Goal: Information Seeking & Learning: Learn about a topic

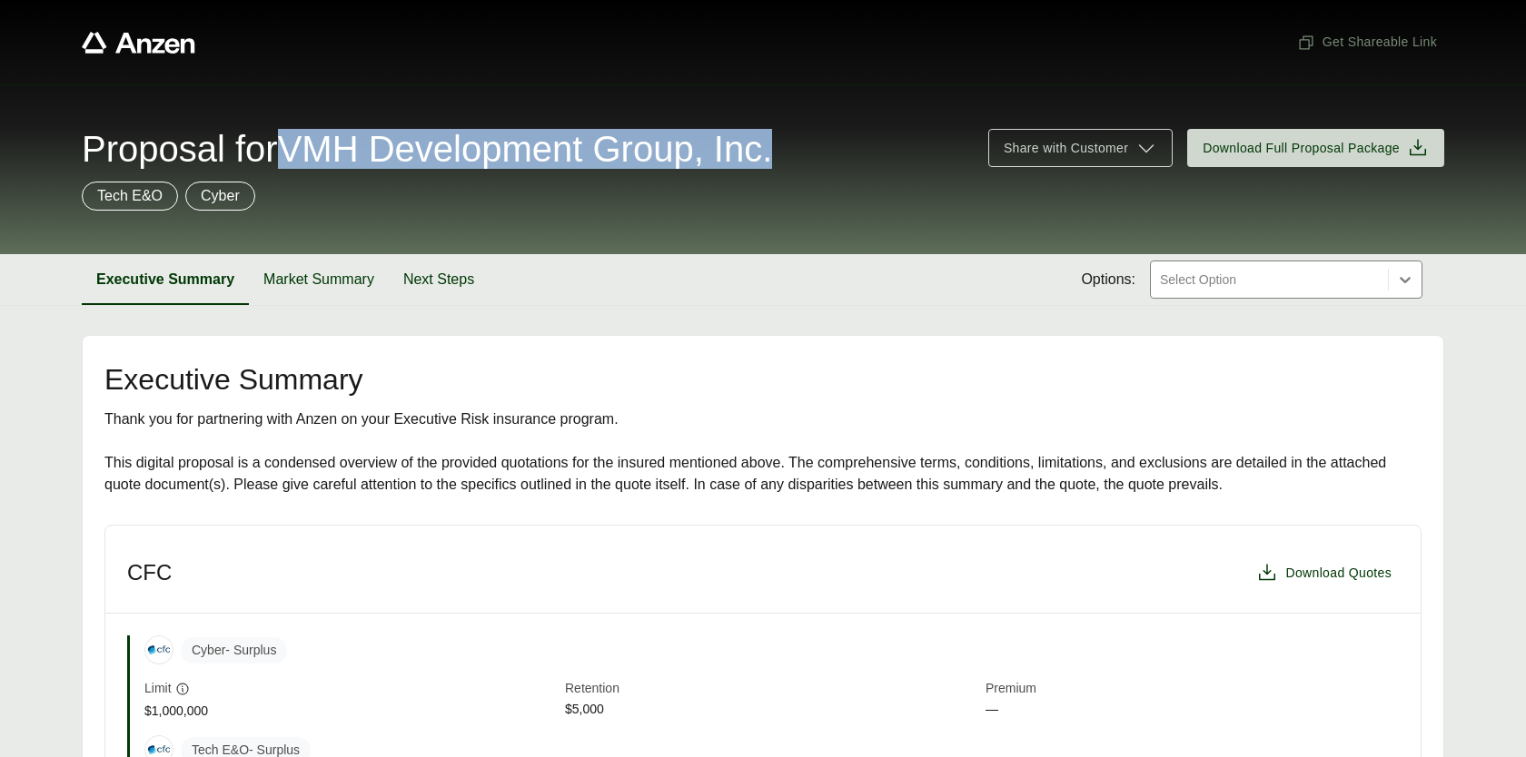
drag, startPoint x: 306, startPoint y: 142, endPoint x: 828, endPoint y: 133, distance: 522.3
click at [828, 133] on div "Proposal for VMH Development Group, Inc." at bounding box center [524, 149] width 885 height 36
copy span "VMH Development Group, Inc."
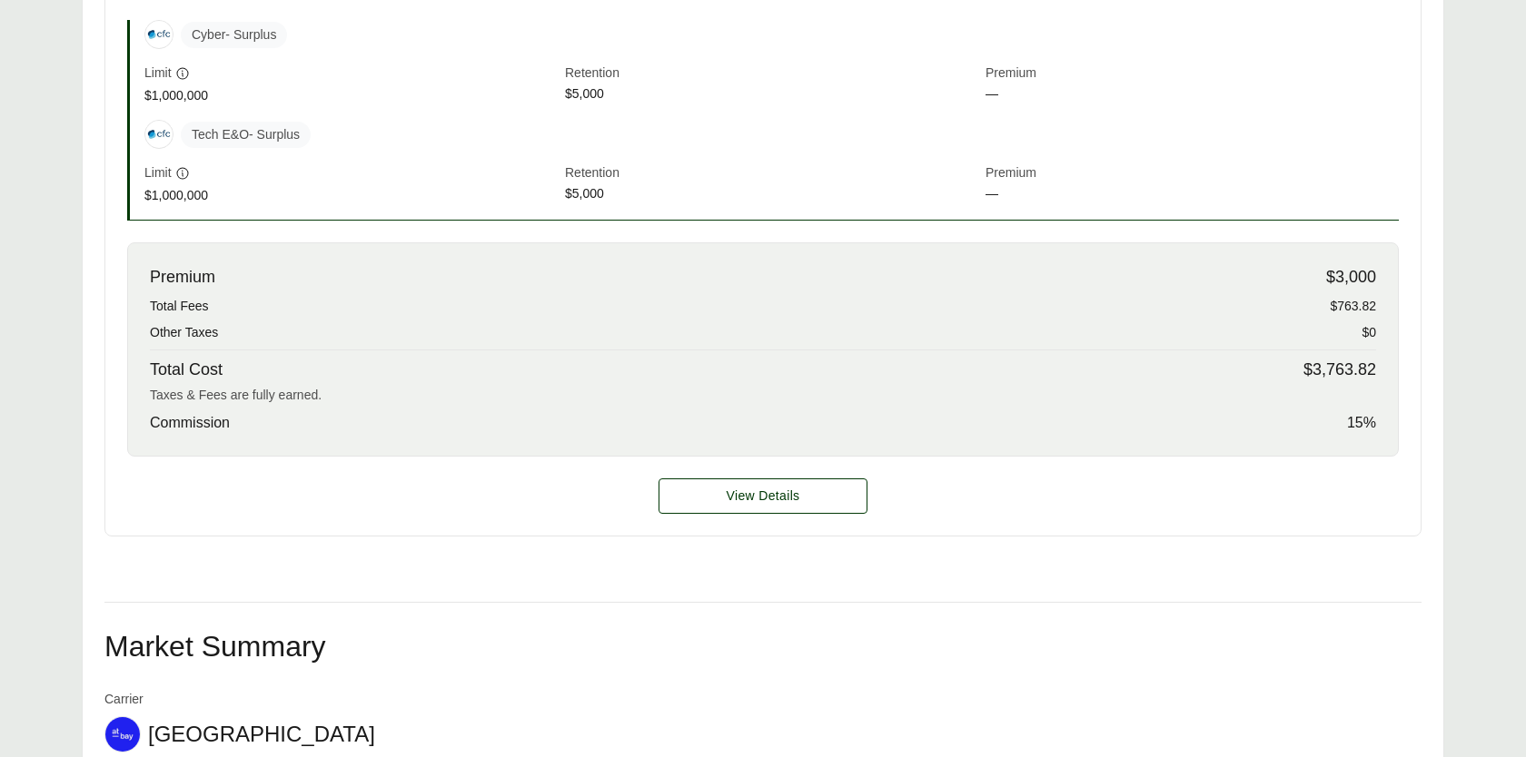
scroll to position [619, 0]
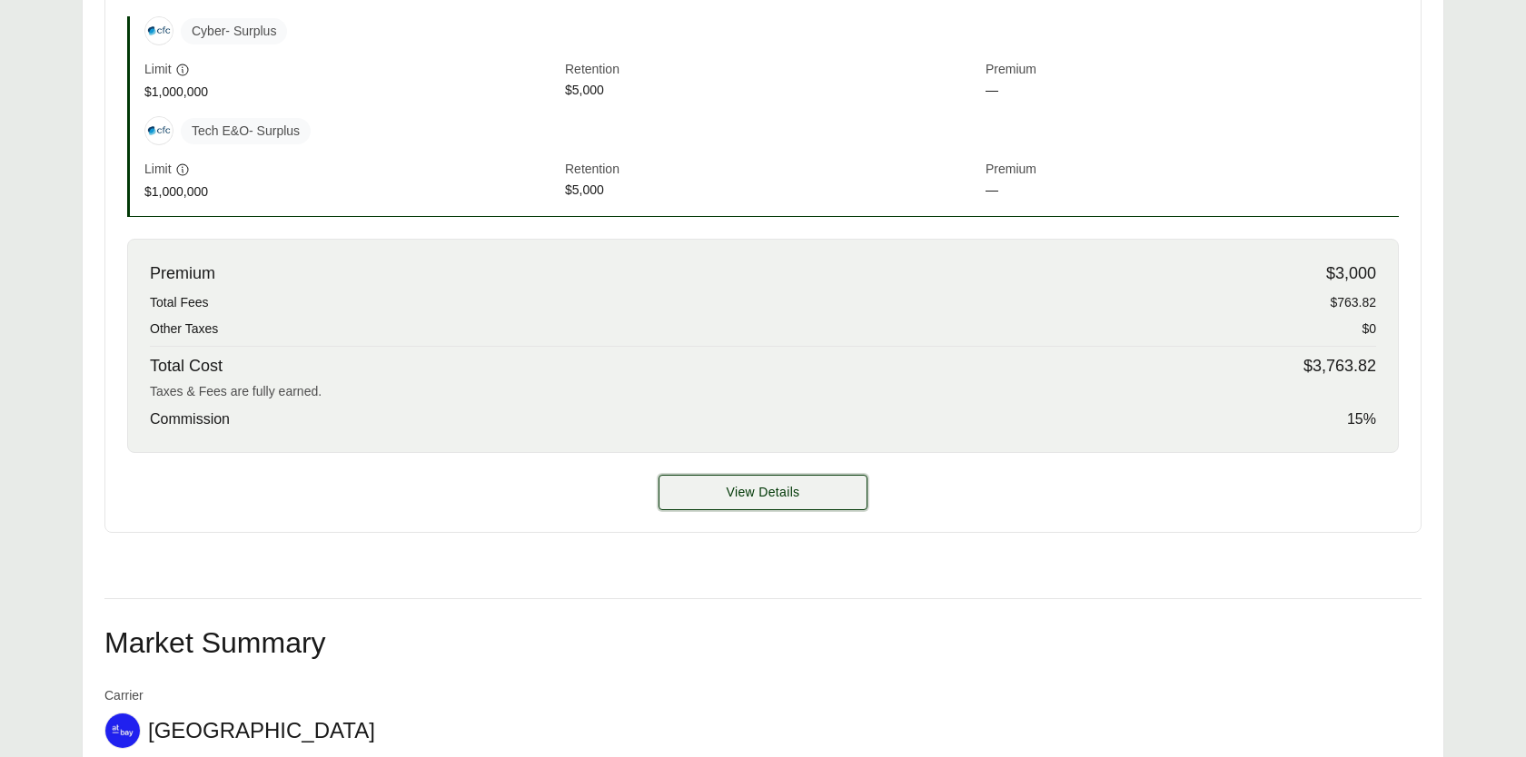
click at [825, 477] on button "View Details" at bounding box center [762, 492] width 209 height 35
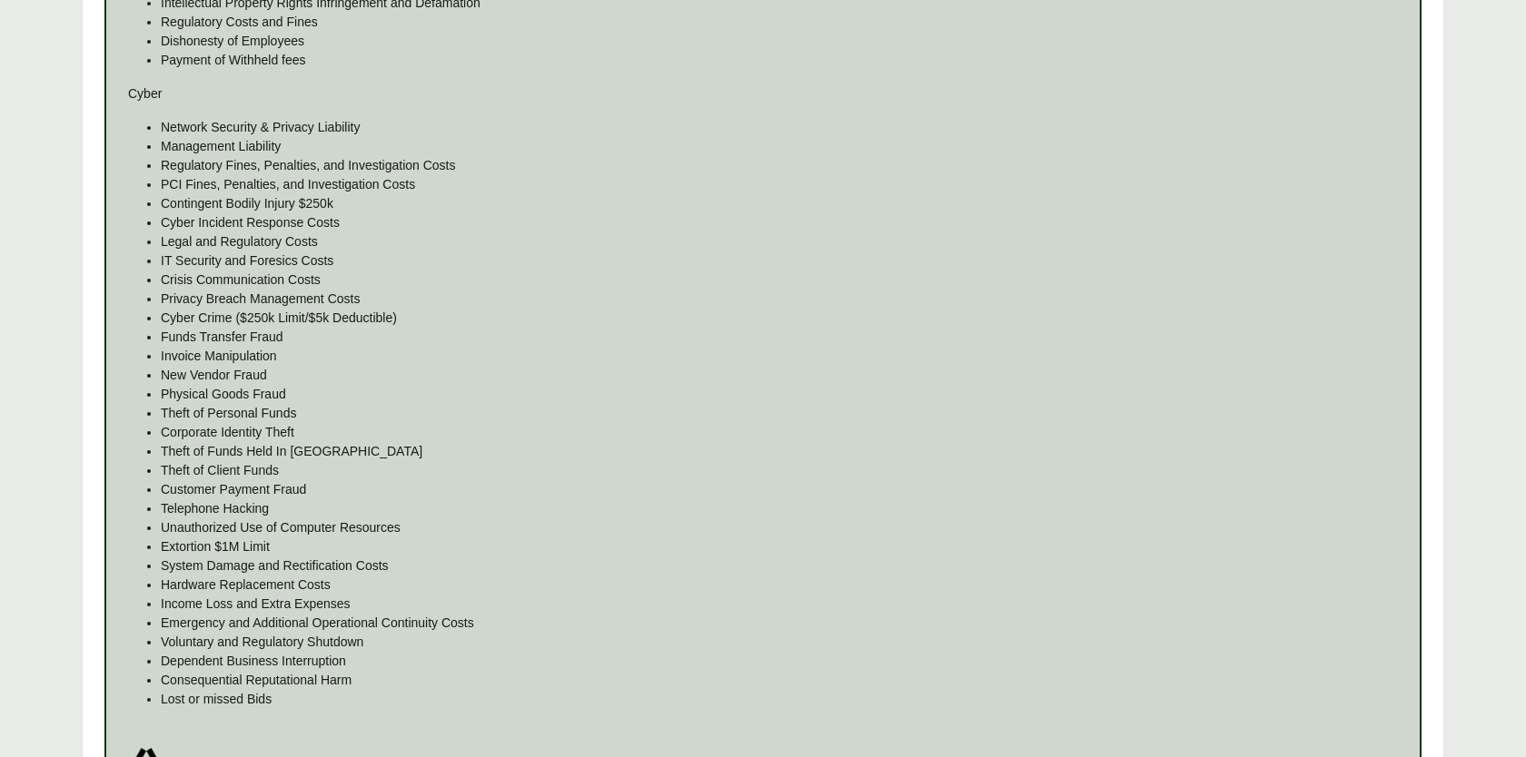
scroll to position [1704, 0]
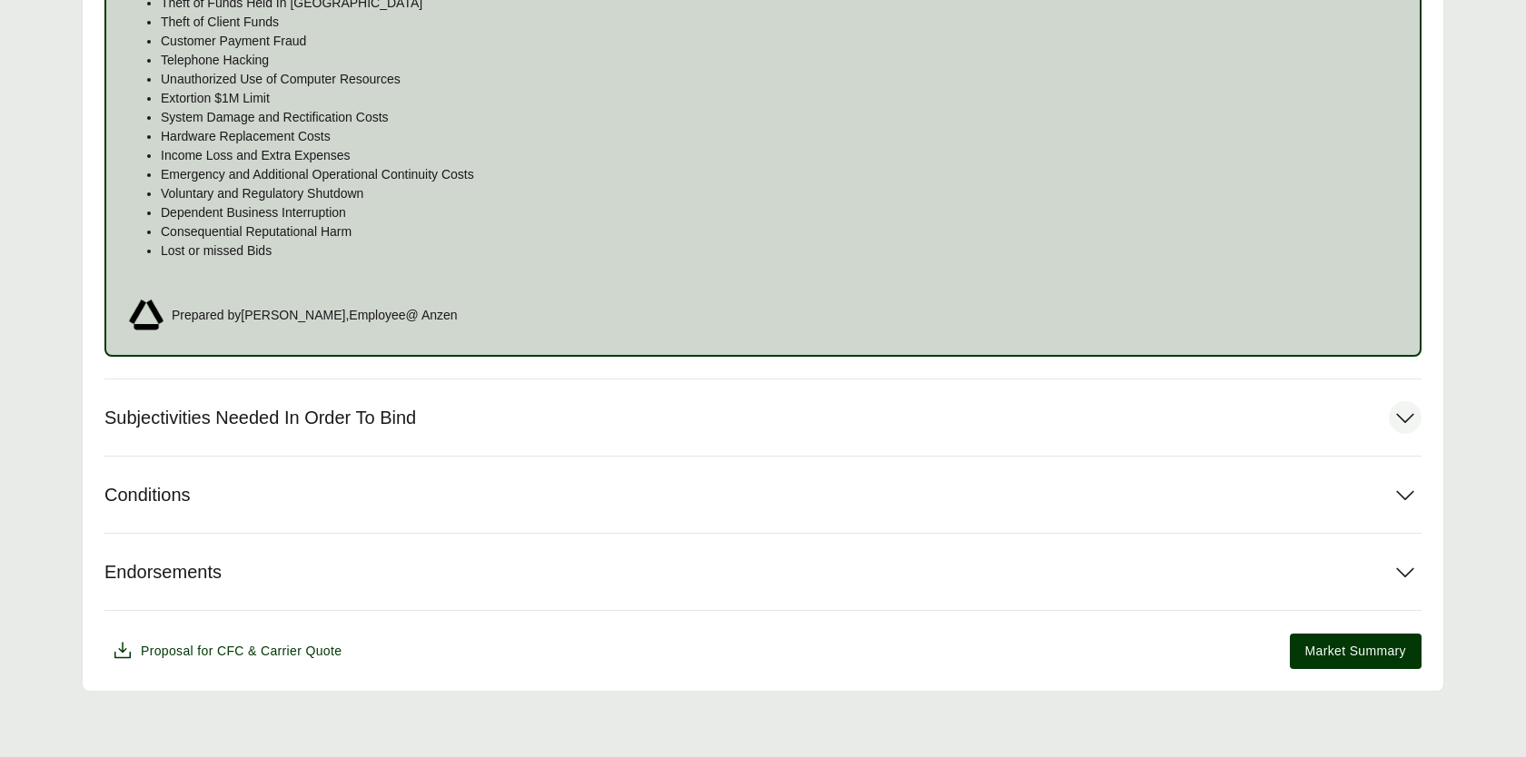
click at [629, 420] on button "Subjectivities Needed In Order To Bind" at bounding box center [762, 418] width 1317 height 76
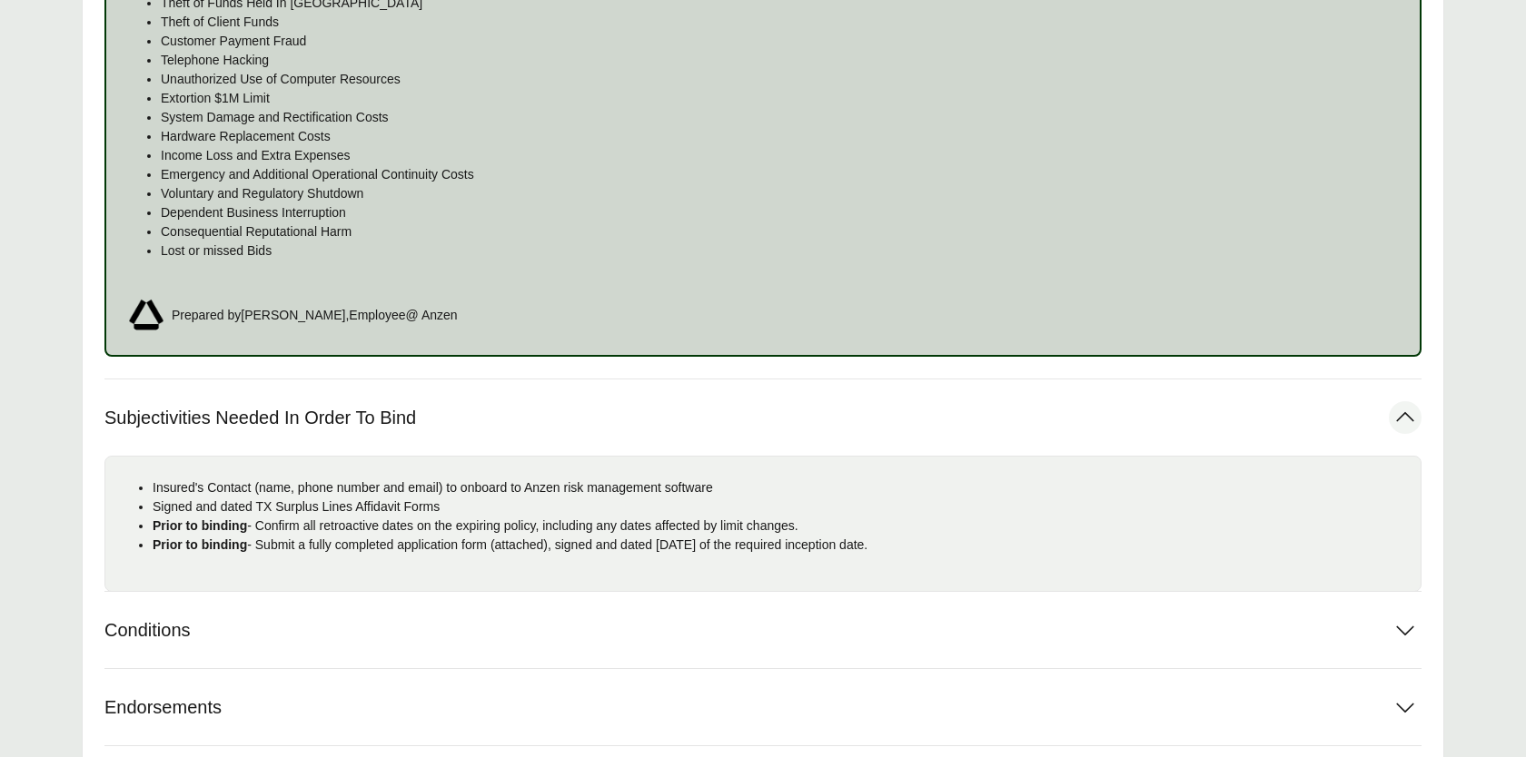
drag, startPoint x: 990, startPoint y: 546, endPoint x: 151, endPoint y: 489, distance: 841.1
click at [151, 489] on ul "Insured's Contact (name, phone number and email) to onboard to Anzen risk manag…" at bounding box center [763, 517] width 1286 height 76
copy ul "Insured's Contact (name, phone number and email) to onboard to Anzen risk manag…"
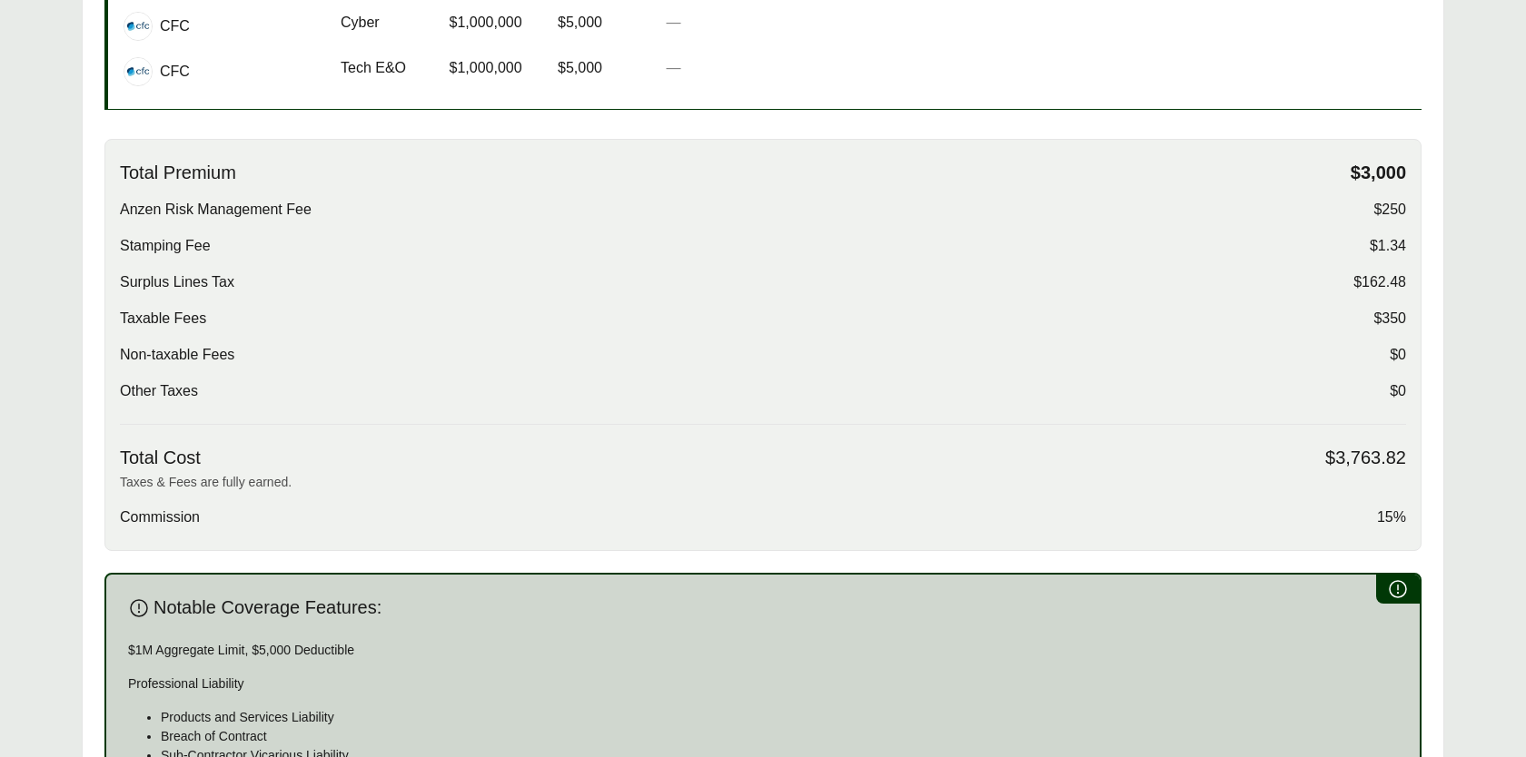
scroll to position [0, 0]
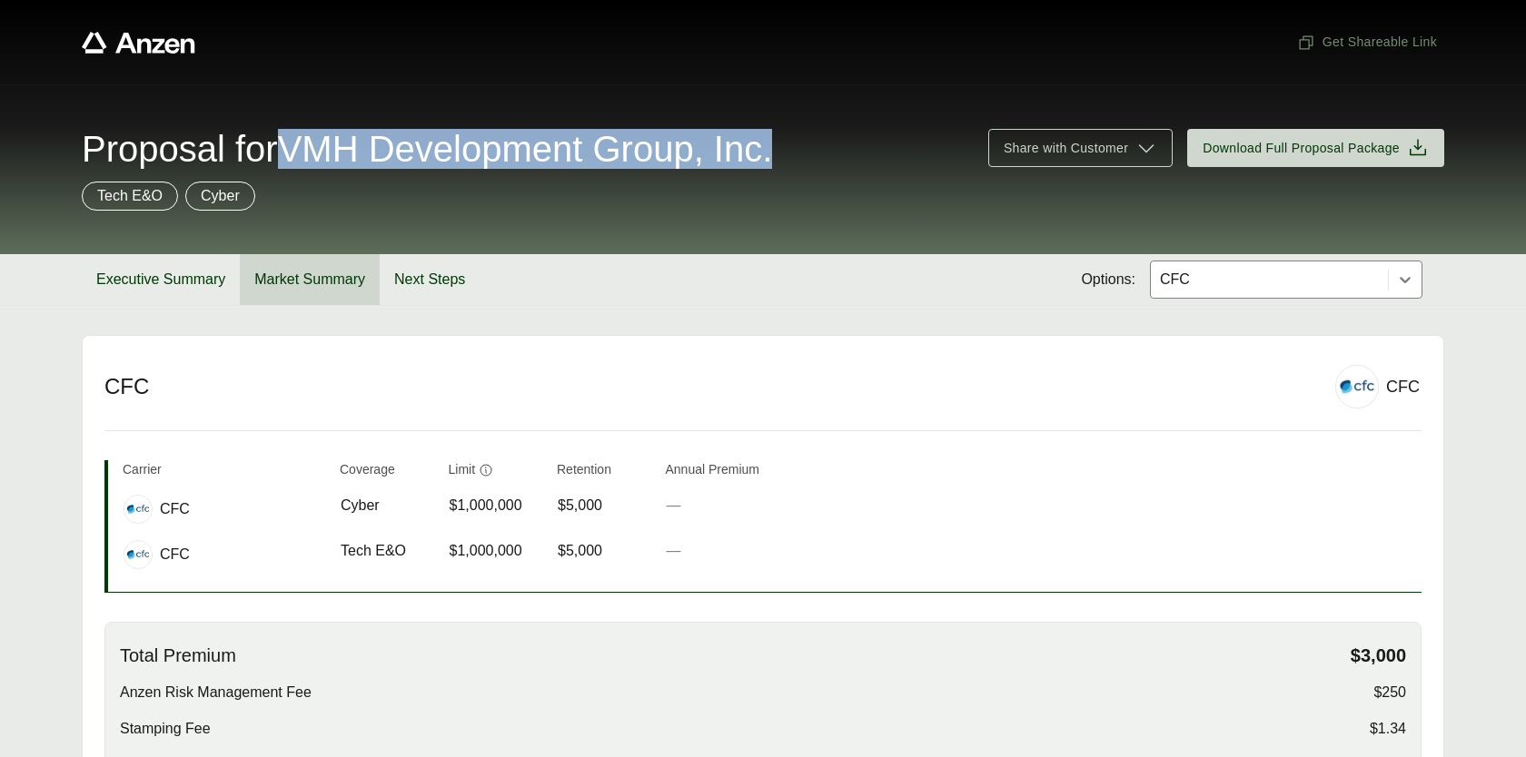
click at [318, 282] on button "Market Summary" at bounding box center [310, 279] width 140 height 51
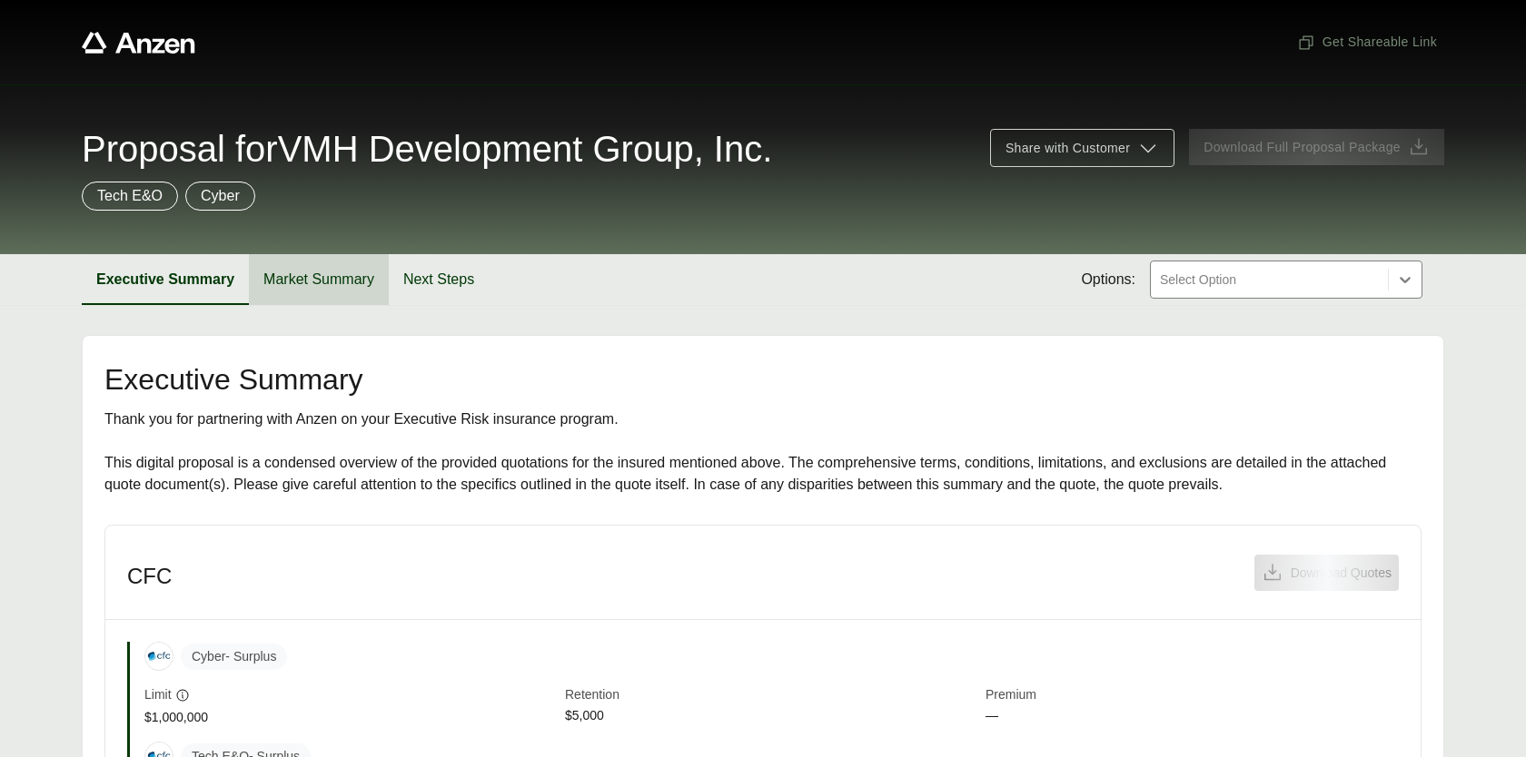
click at [350, 262] on button "Market Summary" at bounding box center [319, 279] width 140 height 51
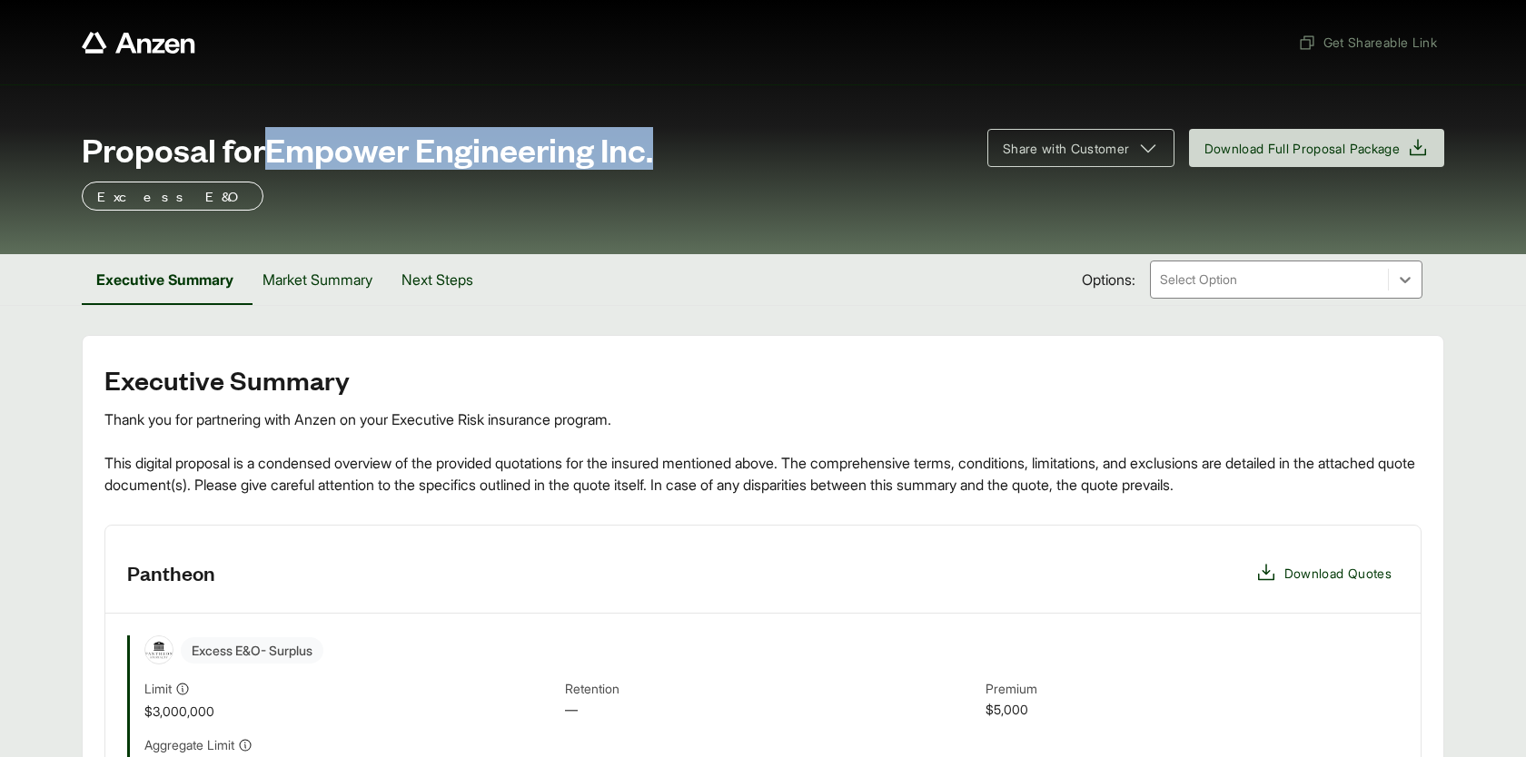
drag, startPoint x: 277, startPoint y: 147, endPoint x: 673, endPoint y: 137, distance: 396.1
click at [673, 137] on div "Proposal for Empower Engineering Inc." at bounding box center [524, 149] width 884 height 36
copy span "Empower Engineering Inc."
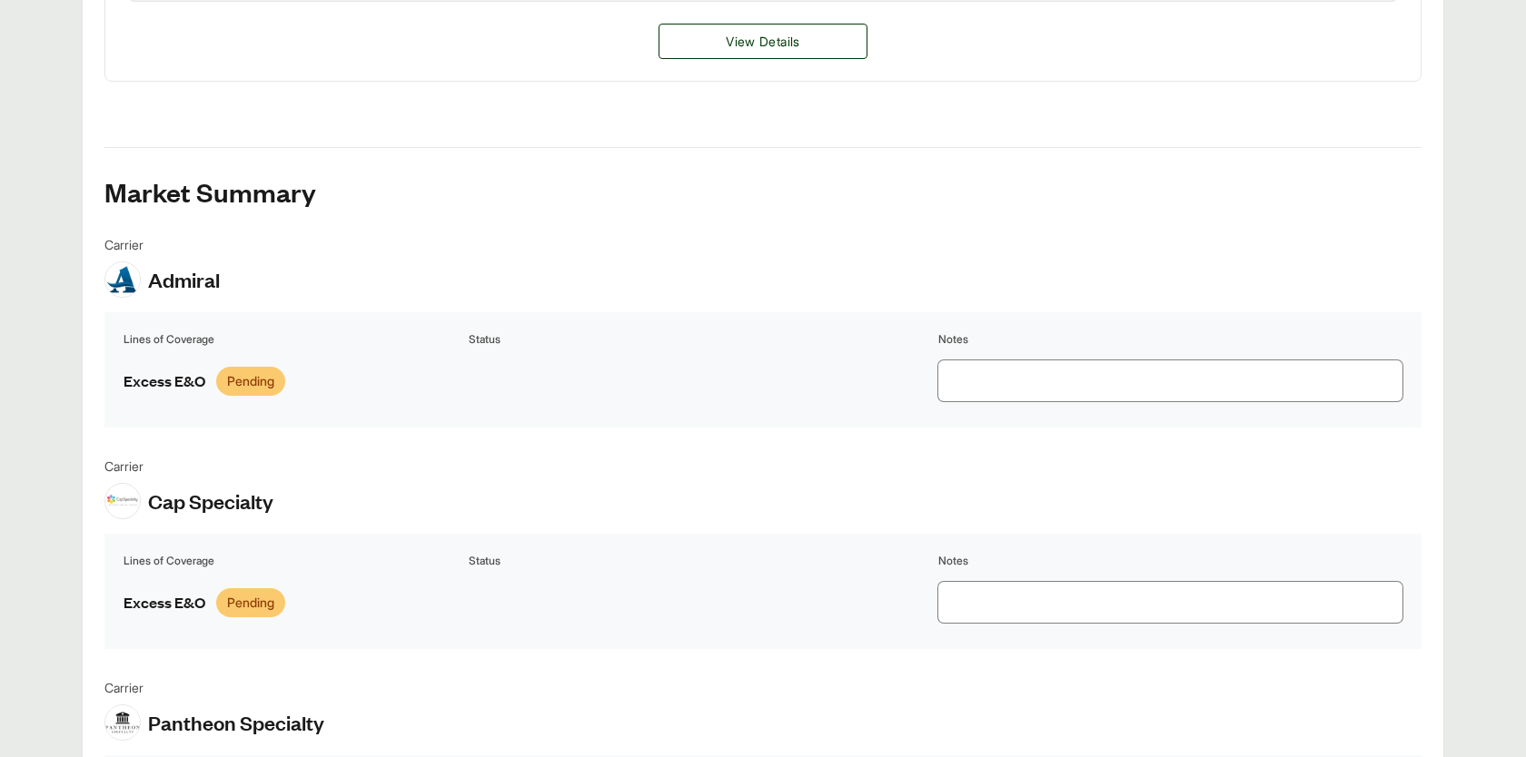
scroll to position [885, 0]
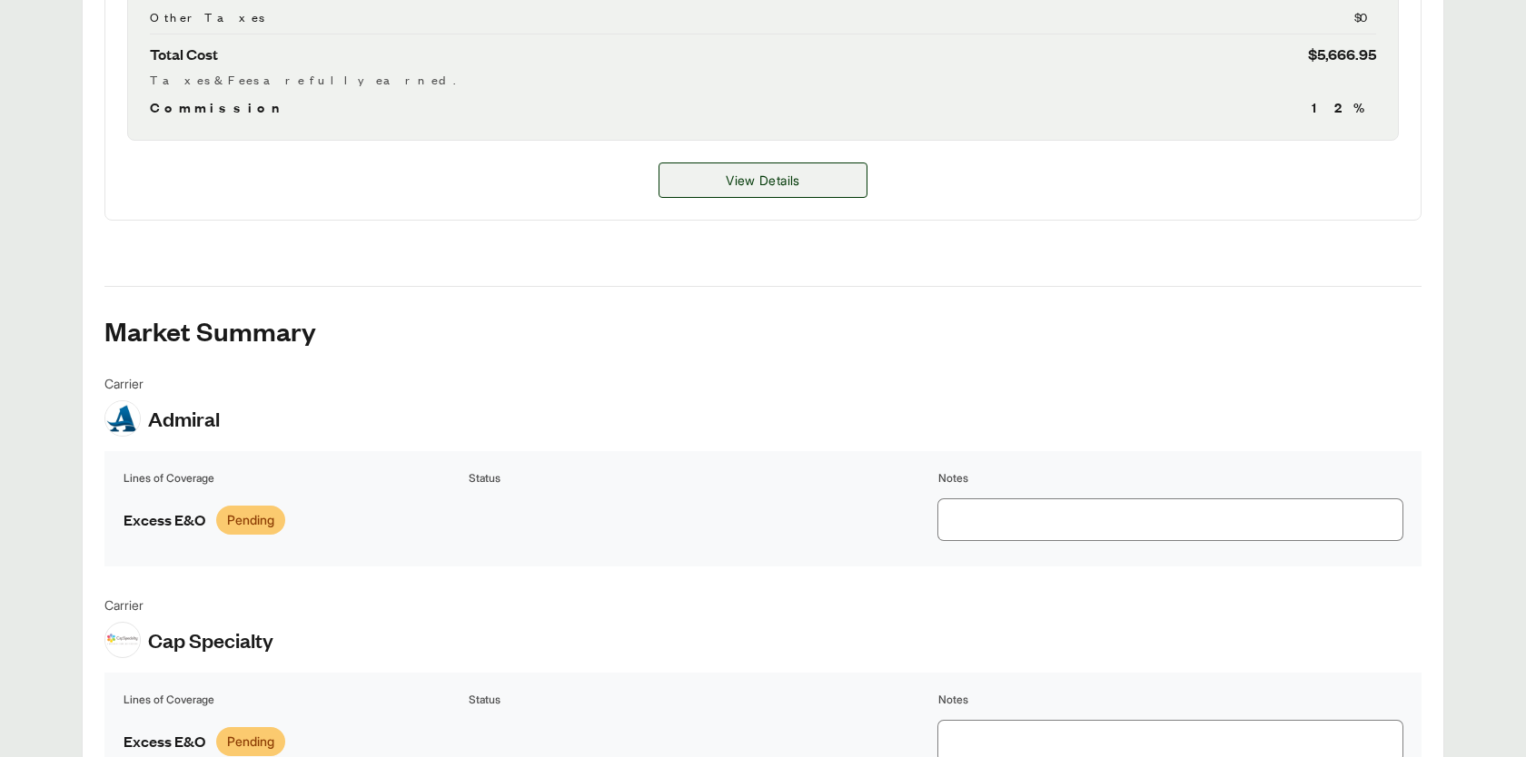
click at [736, 172] on span "View Details" at bounding box center [763, 180] width 74 height 19
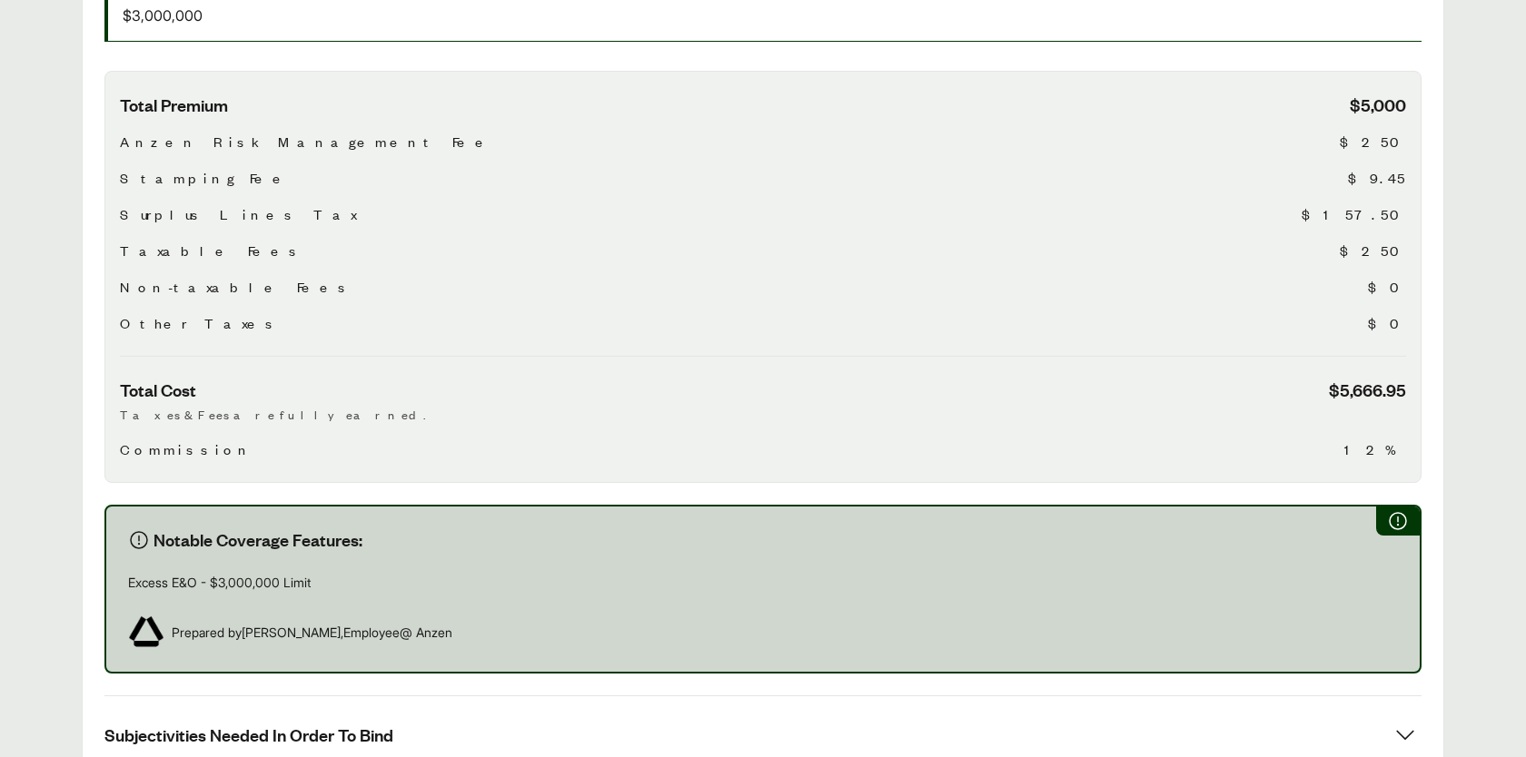
scroll to position [877, 0]
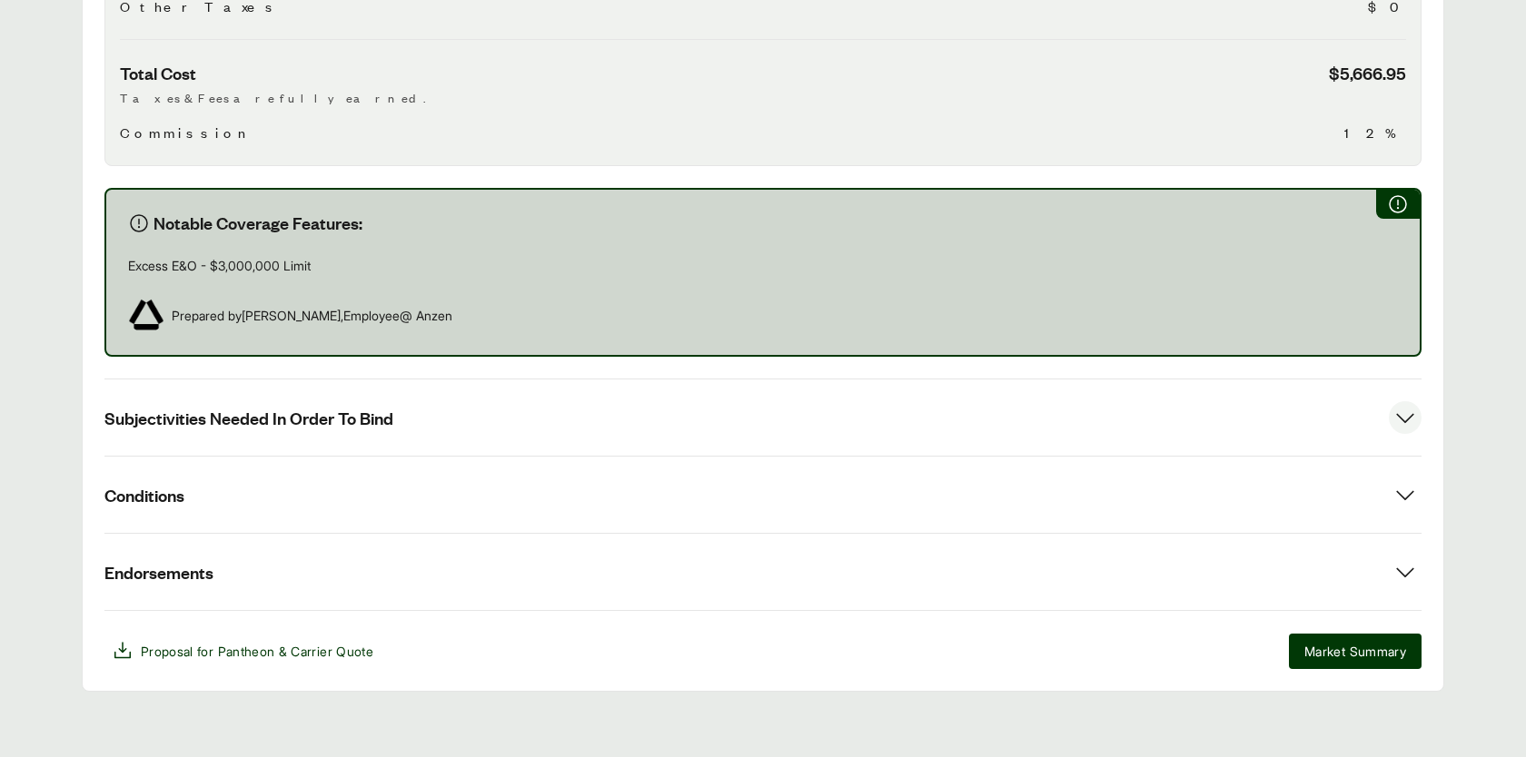
click at [497, 380] on button "Subjectivities Needed In Order To Bind" at bounding box center [762, 418] width 1317 height 76
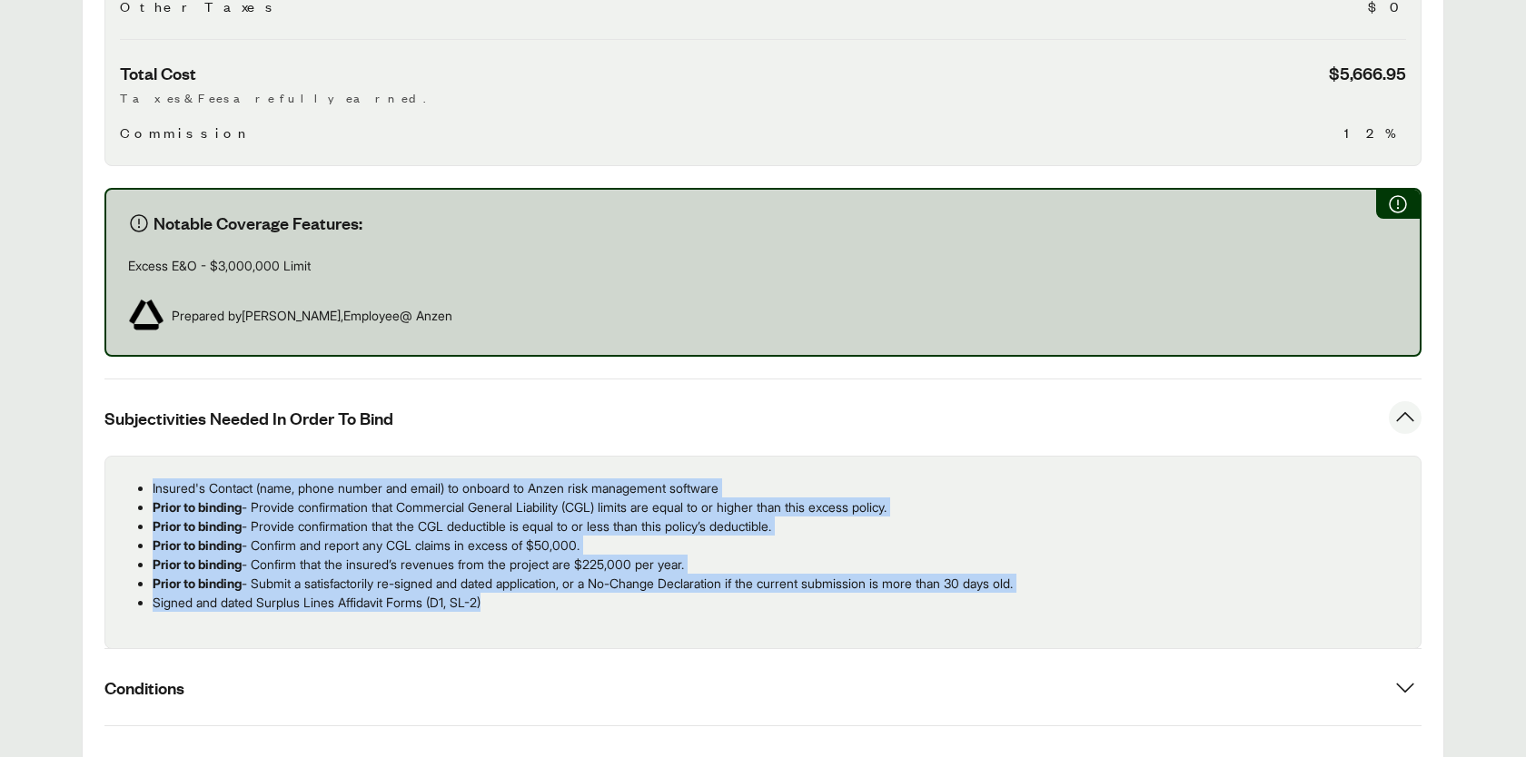
drag, startPoint x: 501, startPoint y: 608, endPoint x: 117, endPoint y: 480, distance: 404.6
click at [117, 480] on div "Insured's Contact (name, phone number and email) to onboard to Anzen risk manag…" at bounding box center [762, 552] width 1317 height 193
copy ul "Insured's Contact (name, phone number and email) to onboard to Anzen risk manag…"
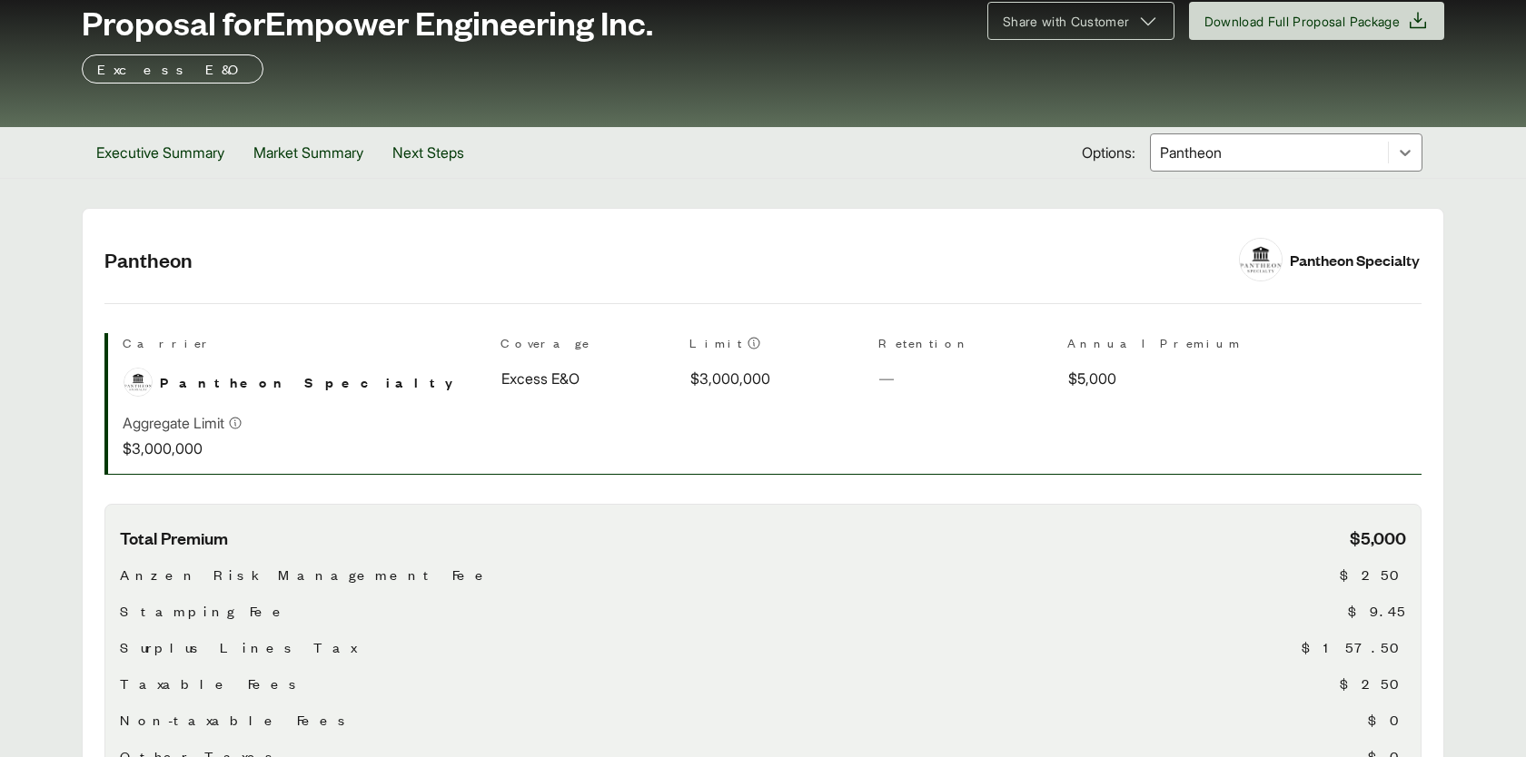
scroll to position [82, 0]
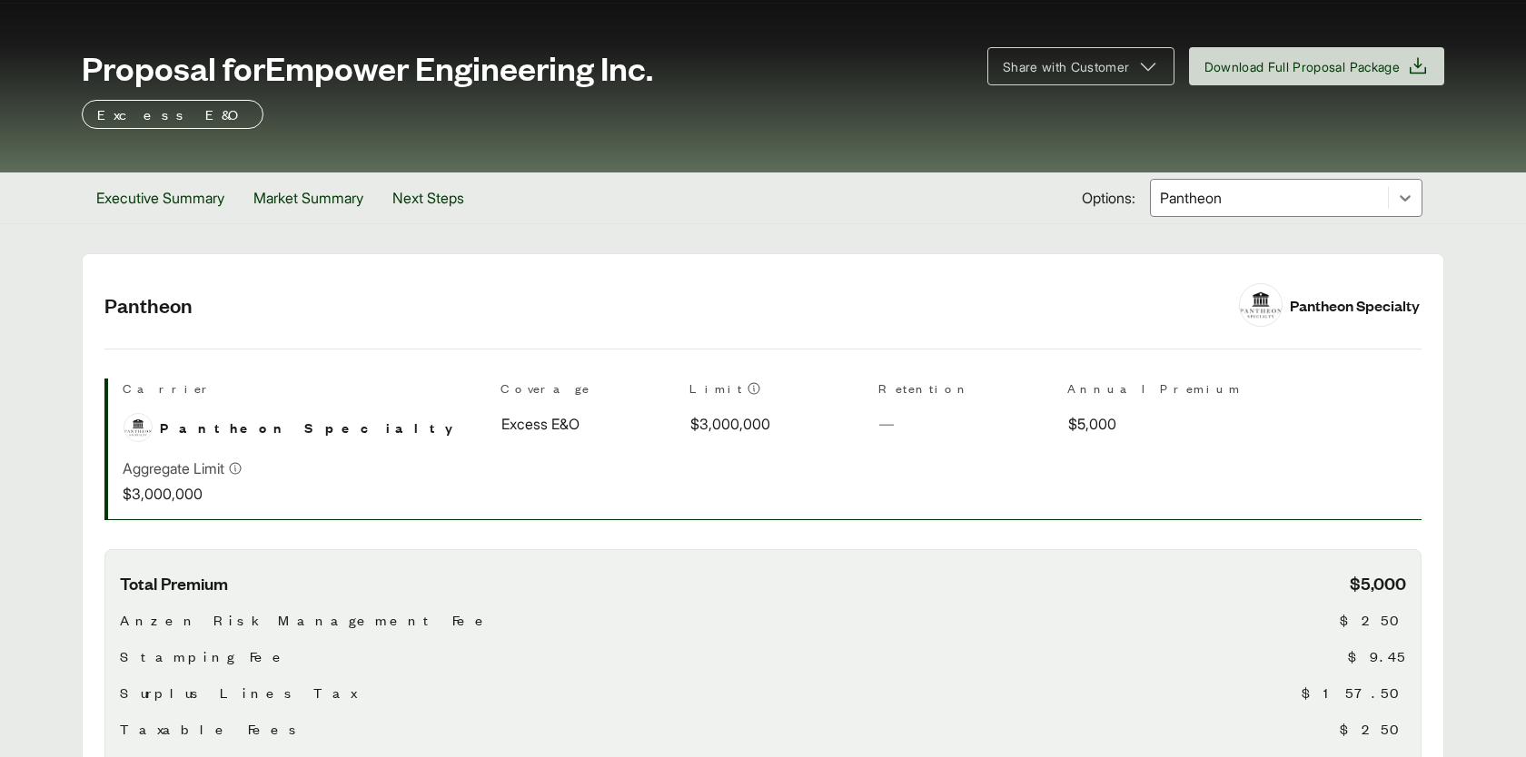
click at [216, 427] on span "Pantheon Specialty" at bounding box center [314, 428] width 309 height 22
copy tr "Pantheon Specialty Coverage"
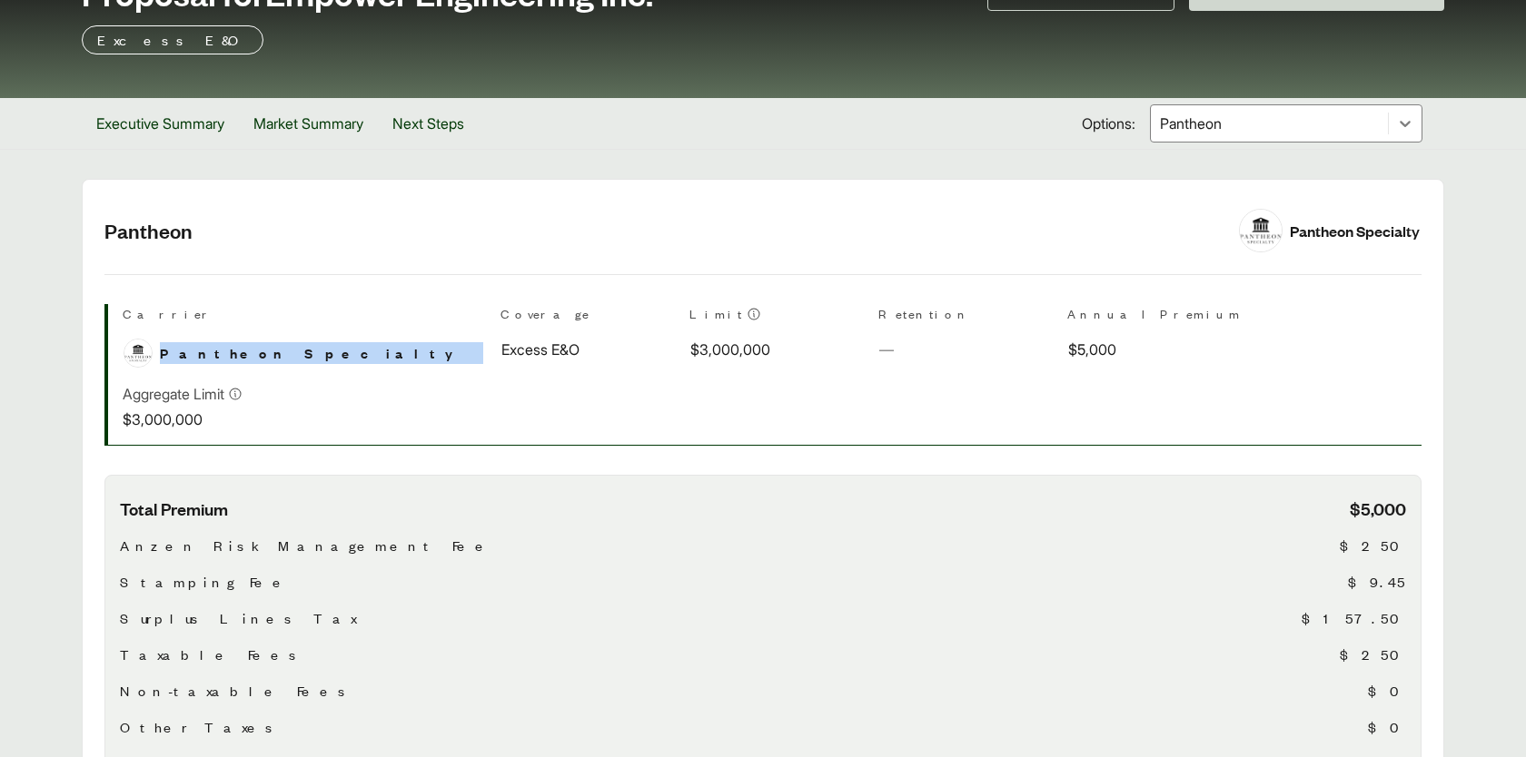
scroll to position [0, 0]
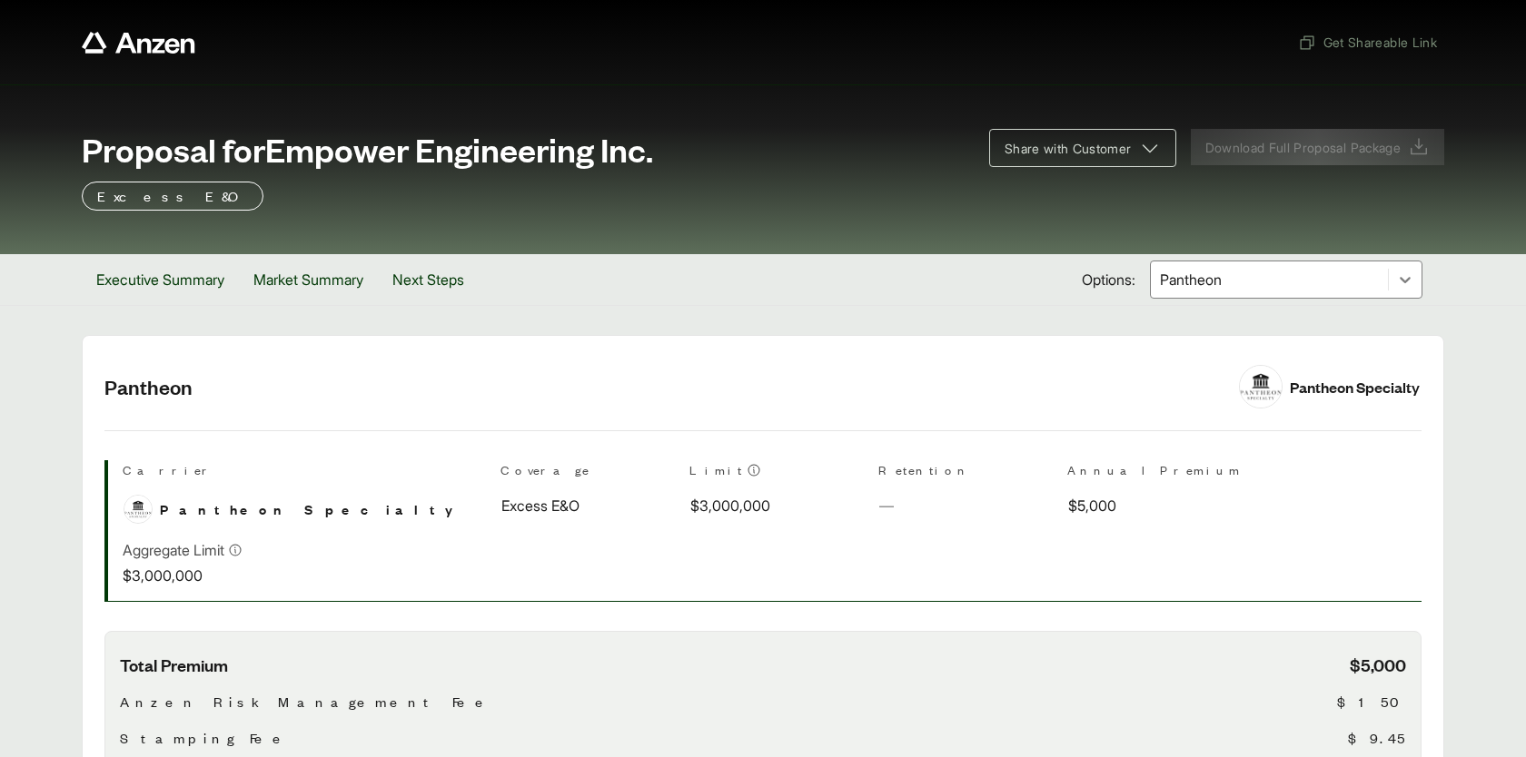
scroll to position [15, 0]
